Goal: Find specific page/section

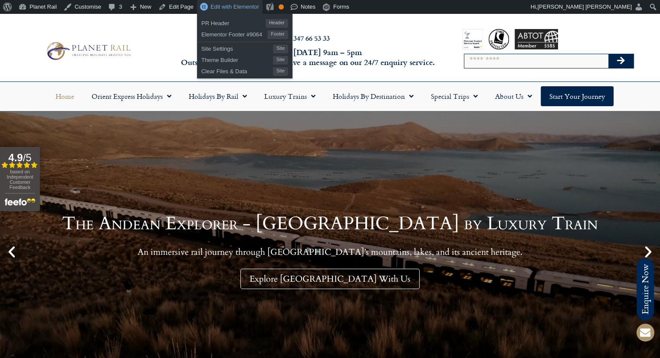
click at [205, 4] on link "Edit with Elementor" at bounding box center [230, 7] width 66 height 14
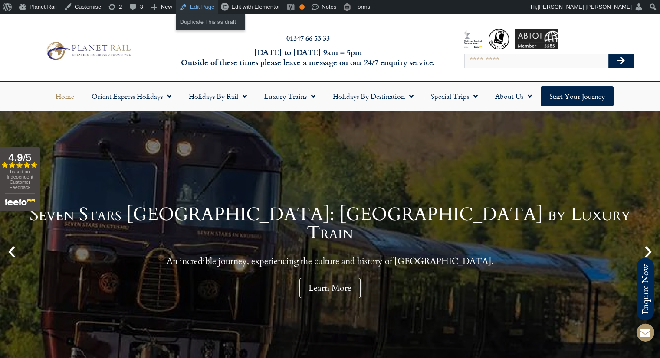
click at [205, 6] on link "Edit Page" at bounding box center [197, 7] width 42 height 14
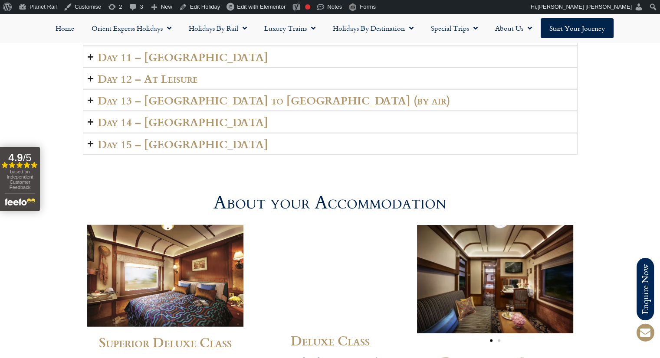
scroll to position [2031, 0]
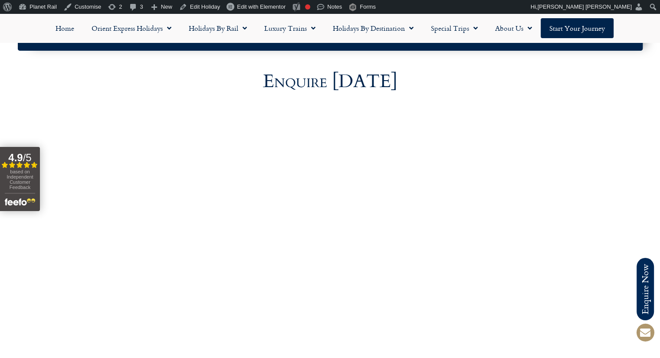
scroll to position [3062, 0]
